Goal: Information Seeking & Learning: Learn about a topic

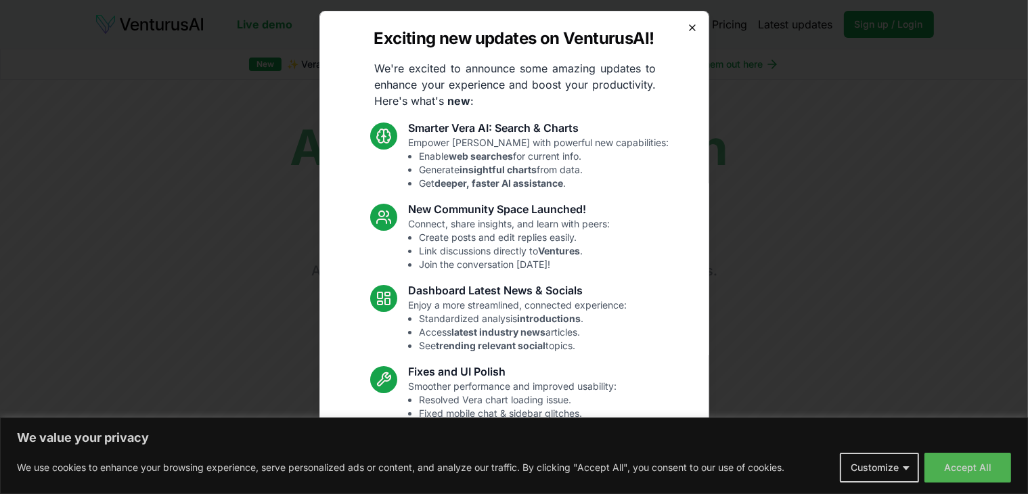
click at [690, 25] on icon "button" at bounding box center [692, 27] width 5 height 5
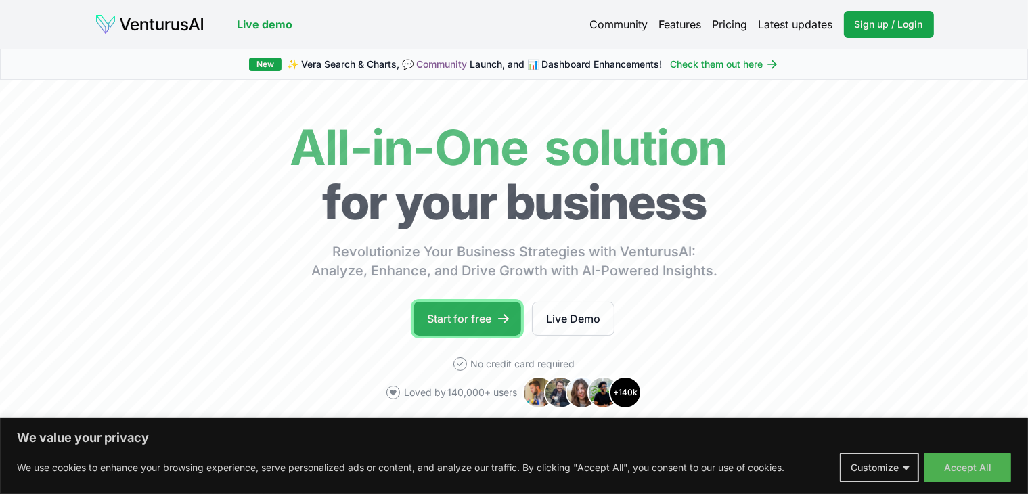
click at [476, 317] on link "Start for free" at bounding box center [468, 319] width 108 height 34
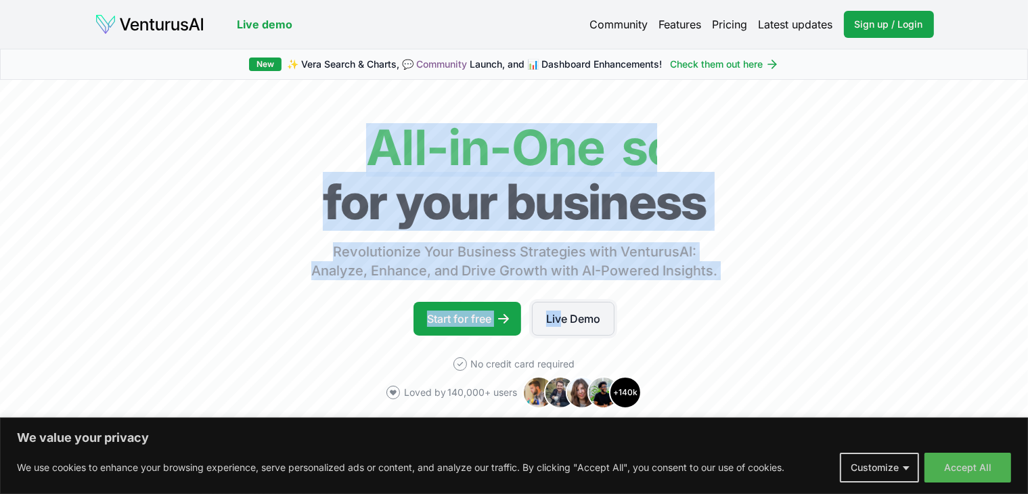
click at [563, 323] on link "Live Demo" at bounding box center [573, 319] width 83 height 34
